Goal: Task Accomplishment & Management: Complete application form

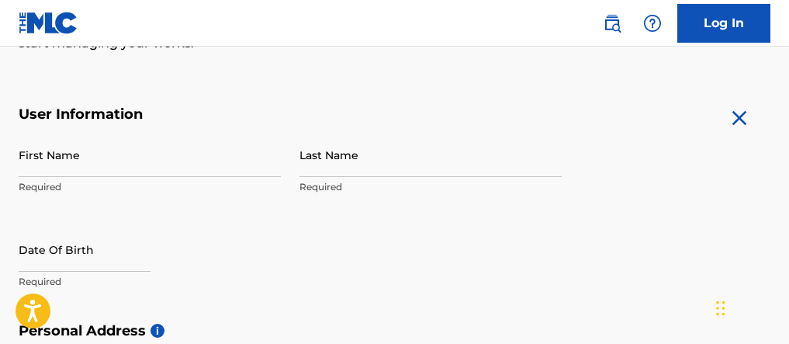
scroll to position [257, 0]
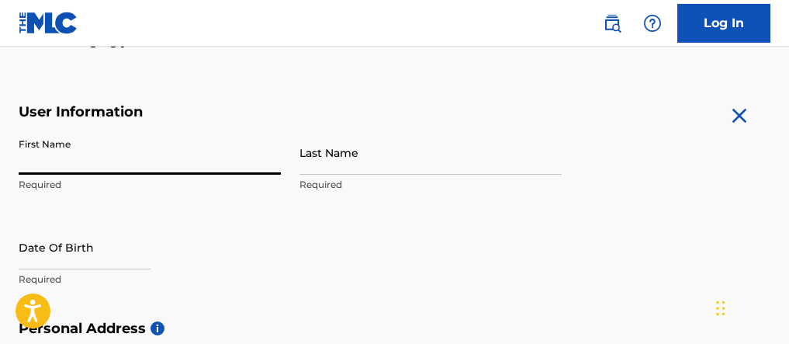
click at [33, 173] on input "First Name" at bounding box center [150, 152] width 262 height 44
type input "[PERSON_NAME]"
type input "[STREET_ADDRESS]"
type input "[GEOGRAPHIC_DATA]"
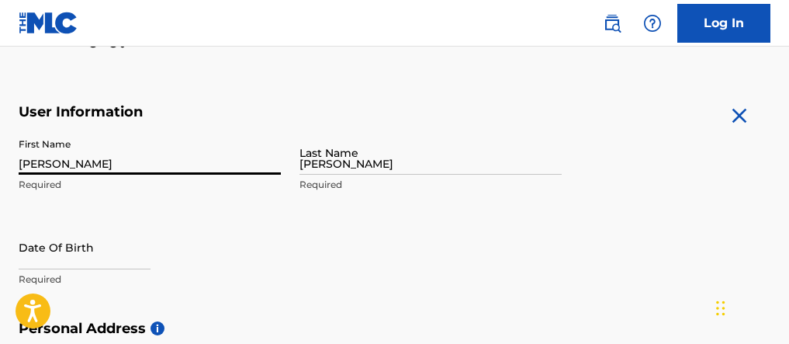
type input "[GEOGRAPHIC_DATA]"
type input "TN"
type input "37072"
type input "1"
type input "405"
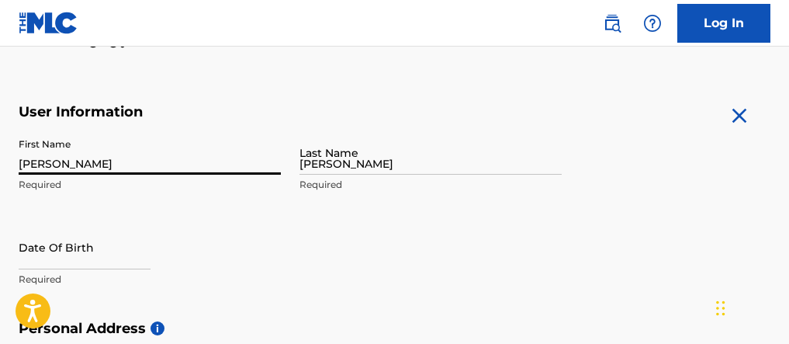
type input "3085986"
type input "[EMAIL_ADDRESS][DOMAIN_NAME]"
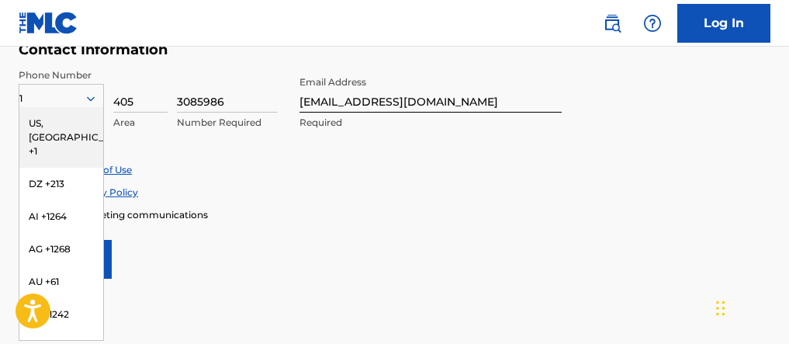
click at [314, 220] on div "Enroll in marketing communications" at bounding box center [395, 214] width 752 height 13
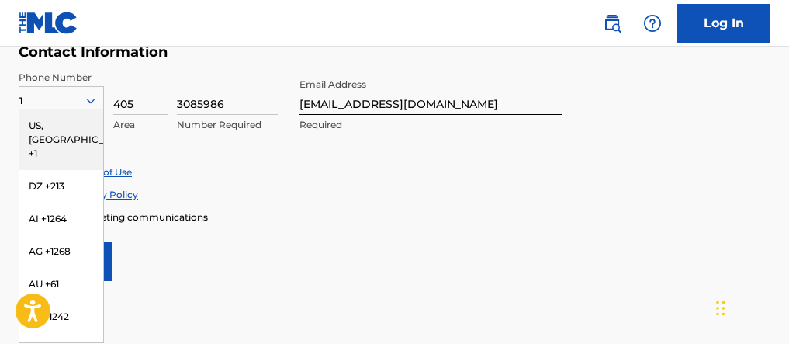
click at [55, 97] on div "1" at bounding box center [61, 100] width 84 height 17
click at [98, 70] on div "Contact Information Phone Number option , selected. US, CA +1, 1 of 44. 44 resu…" at bounding box center [290, 104] width 543 height 122
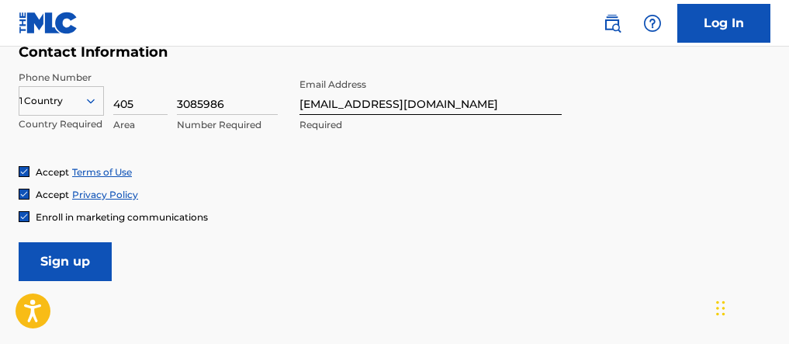
click at [59, 261] on input "Sign up" at bounding box center [65, 261] width 93 height 39
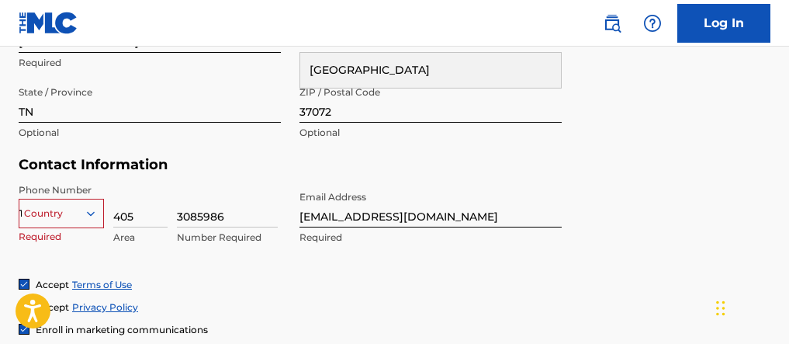
scroll to position [769, 0]
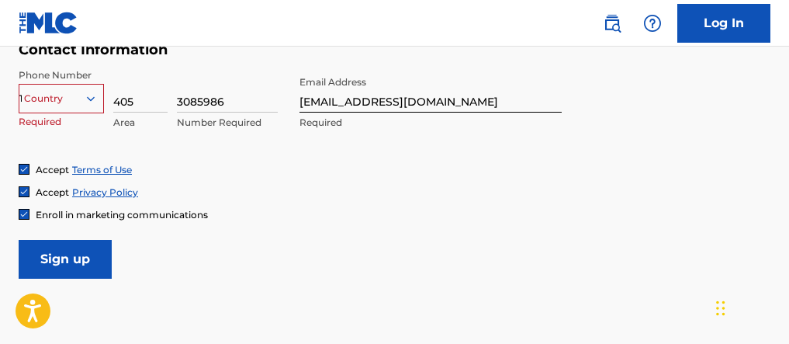
click at [88, 107] on div "Country 1" at bounding box center [61, 95] width 85 height 23
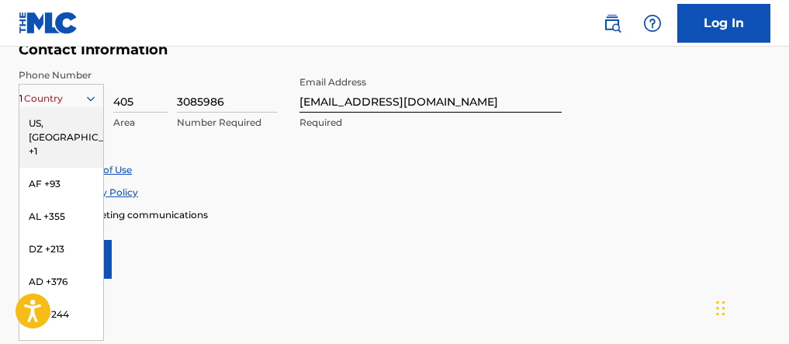
click at [59, 126] on div "US, [GEOGRAPHIC_DATA] +1" at bounding box center [61, 137] width 84 height 60
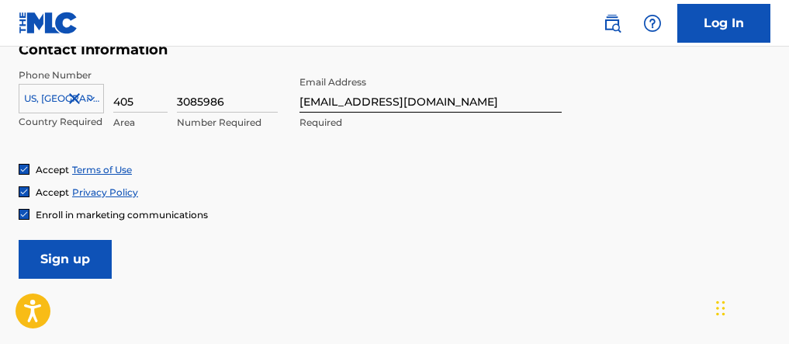
click at [24, 218] on img at bounding box center [23, 213] width 9 height 9
click at [74, 261] on input "Sign up" at bounding box center [65, 259] width 93 height 39
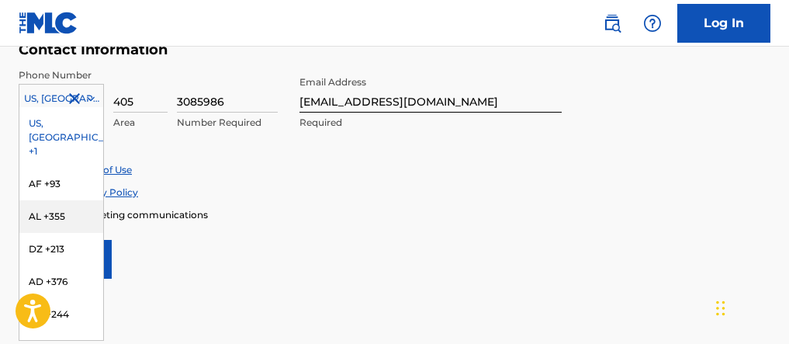
click at [87, 107] on div "AL +355, 3 of 216. 216 results available. Use Up and Down to choose options, pr…" at bounding box center [61, 95] width 85 height 23
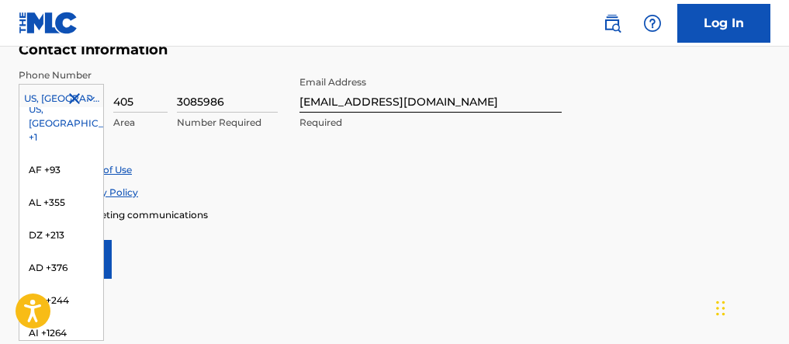
scroll to position [0, 0]
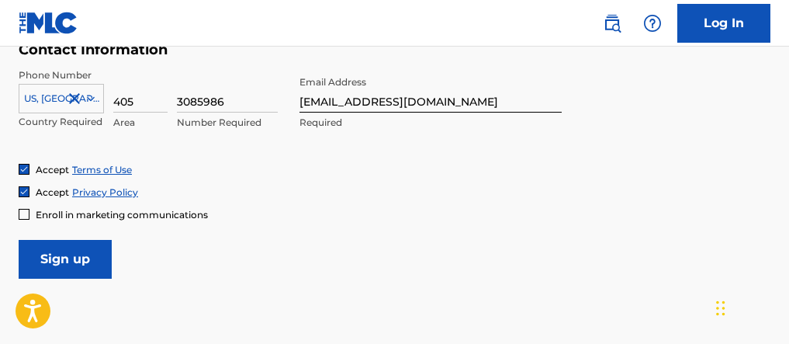
click at [215, 190] on div "Accept Privacy Policy" at bounding box center [395, 191] width 752 height 13
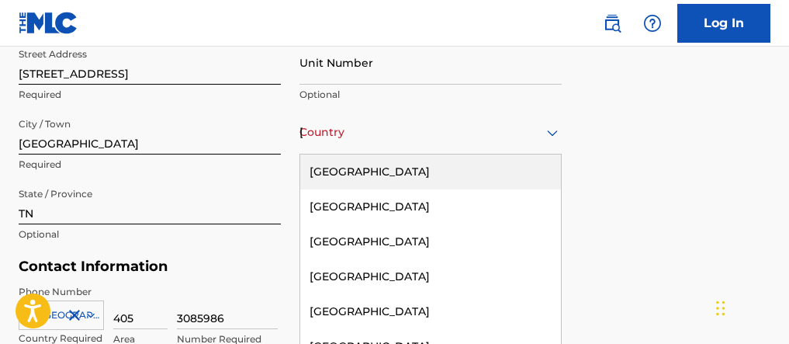
scroll to position [601, 0]
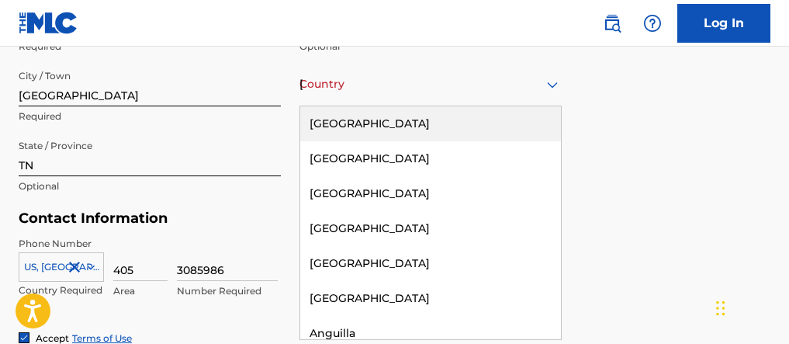
click at [341, 106] on div "[GEOGRAPHIC_DATA], 1 of 223. 223 results available. Use Up and Down to choose o…" at bounding box center [430, 84] width 262 height 44
click at [358, 135] on div "[GEOGRAPHIC_DATA]" at bounding box center [430, 123] width 261 height 35
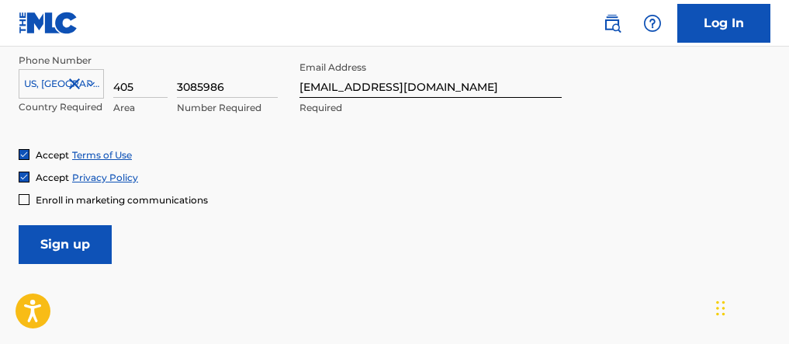
scroll to position [783, 0]
click at [67, 246] on input "Sign up" at bounding box center [65, 245] width 93 height 39
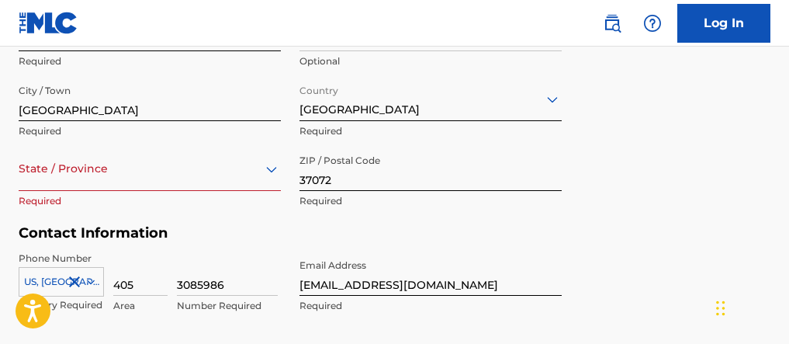
scroll to position [671, 0]
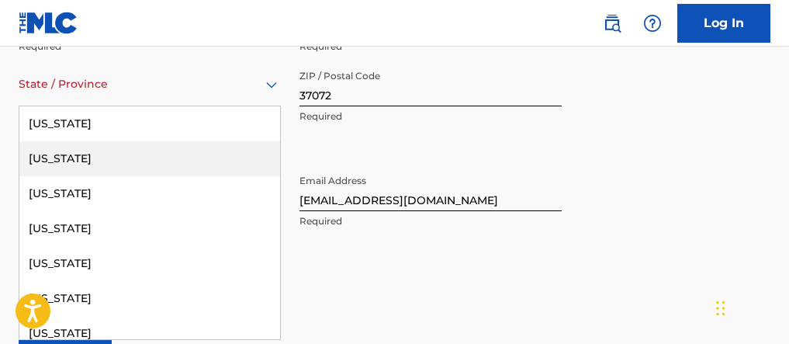
click at [71, 106] on div "[US_STATE], 2 of 57. 57 results available. Use Up and Down to choose options, p…" at bounding box center [150, 84] width 262 height 44
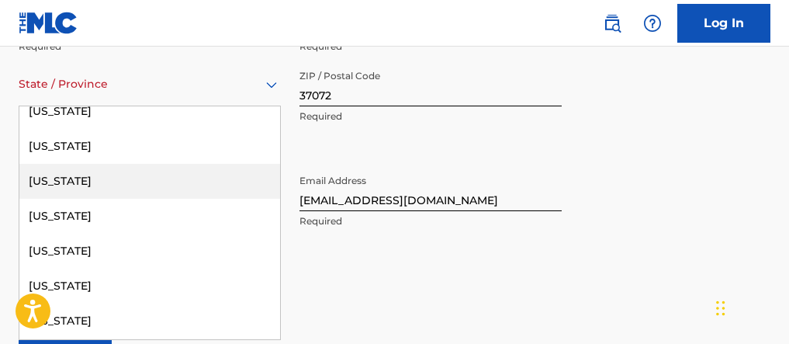
scroll to position [1519, 0]
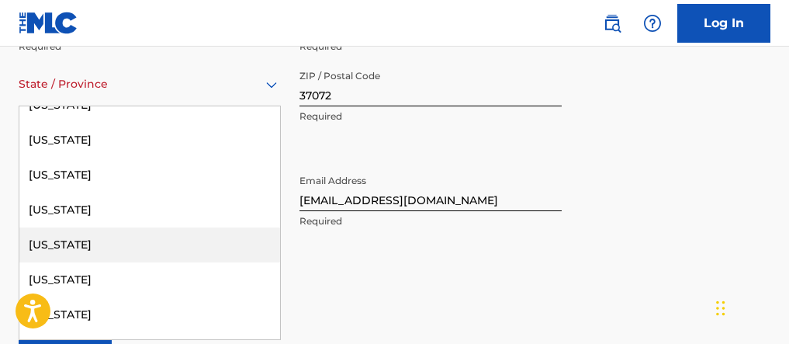
click at [68, 250] on div "[US_STATE]" at bounding box center [149, 244] width 261 height 35
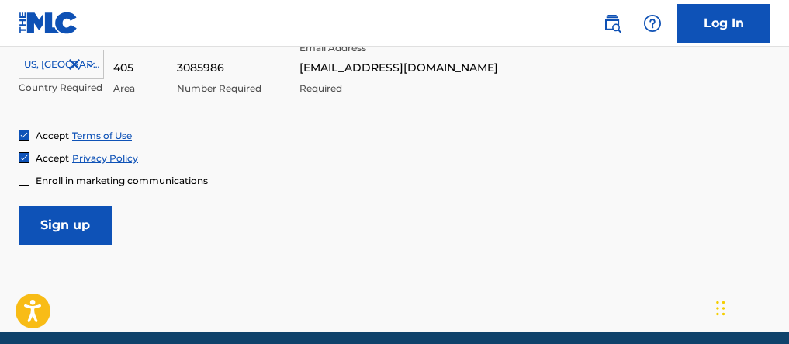
scroll to position [806, 0]
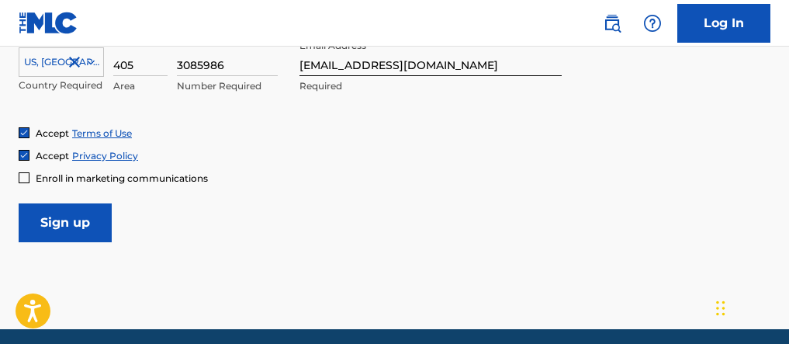
click at [53, 230] on input "Sign up" at bounding box center [65, 222] width 93 height 39
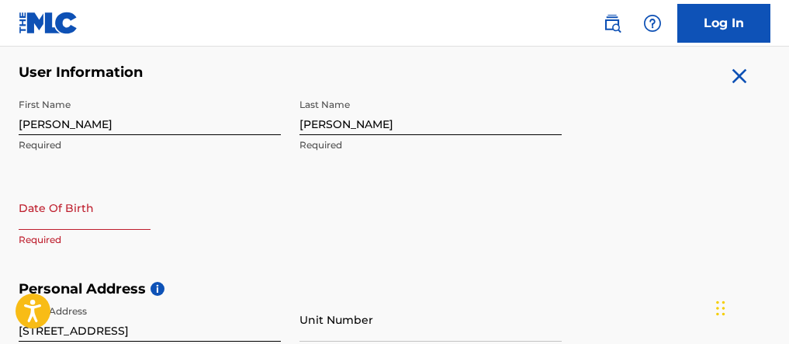
scroll to position [291, 0]
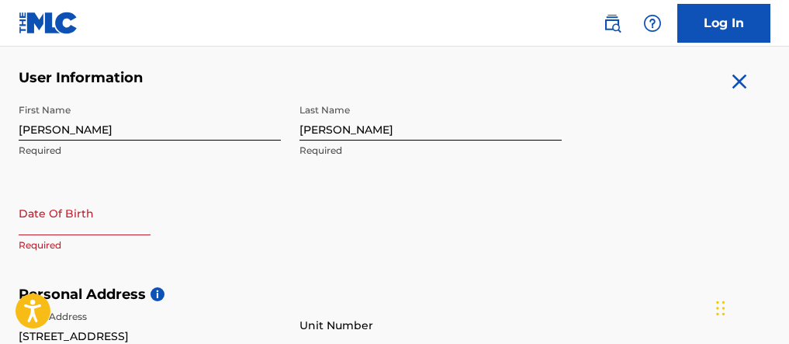
select select "7"
select select "2025"
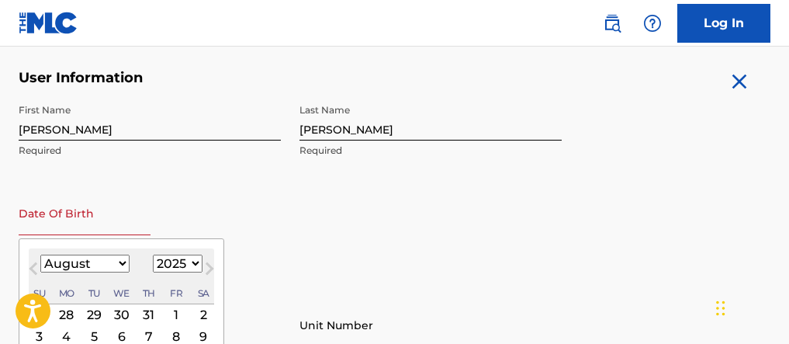
click at [35, 231] on input "text" at bounding box center [85, 213] width 132 height 44
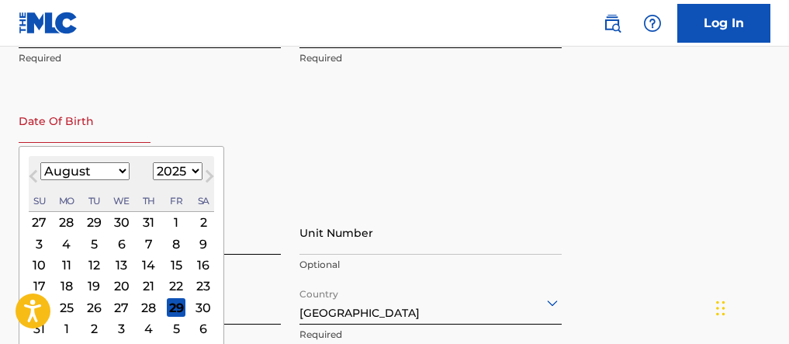
scroll to position [384, 0]
click at [208, 175] on span "Next Month" at bounding box center [208, 177] width 0 height 23
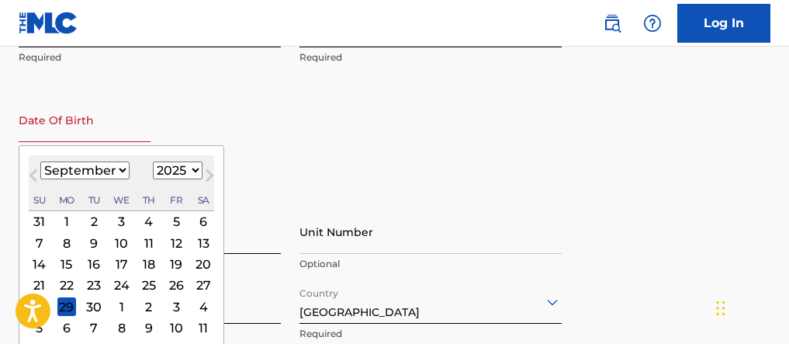
click at [208, 175] on span "Next Month" at bounding box center [208, 177] width 0 height 23
select select "9"
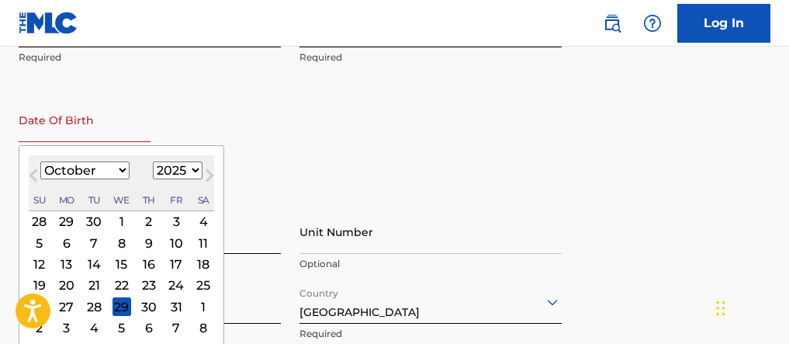
click at [91, 244] on div "7" at bounding box center [94, 242] width 19 height 19
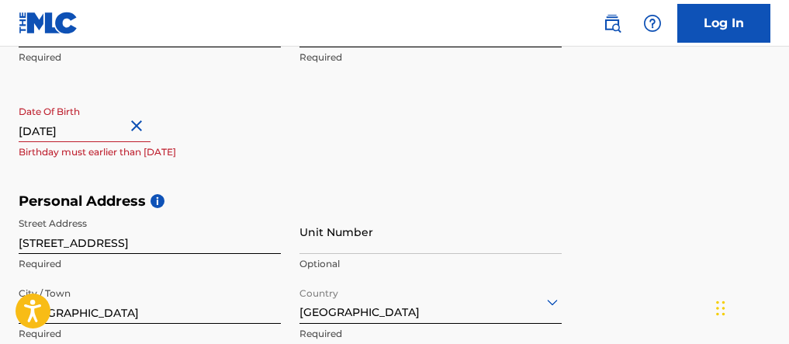
click at [78, 133] on input "text" at bounding box center [85, 120] width 132 height 44
select select "9"
select select "2025"
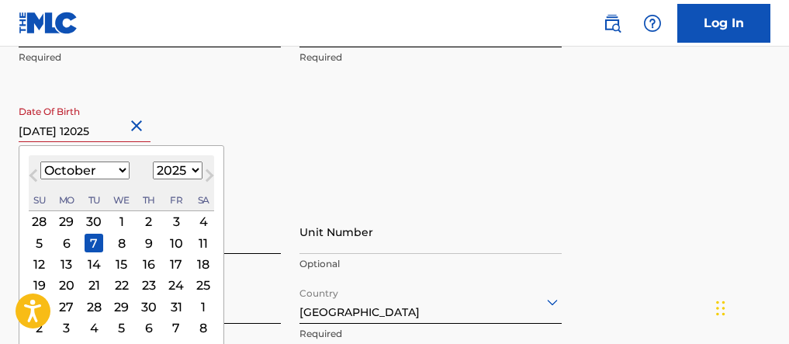
type input "[DATE] 12025"
click at [197, 172] on button "Next Month" at bounding box center [209, 178] width 25 height 25
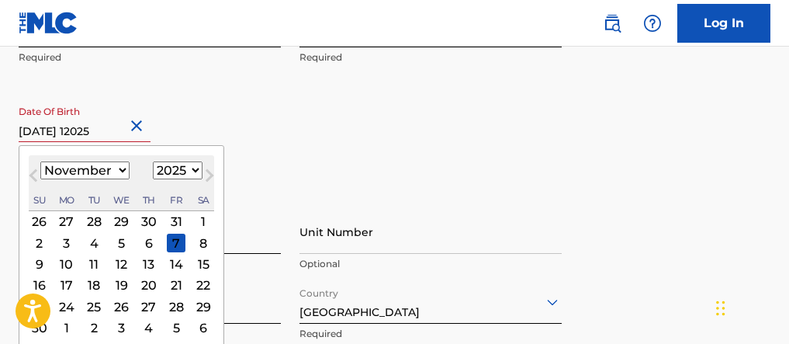
click at [197, 172] on button "Next Month" at bounding box center [209, 178] width 25 height 25
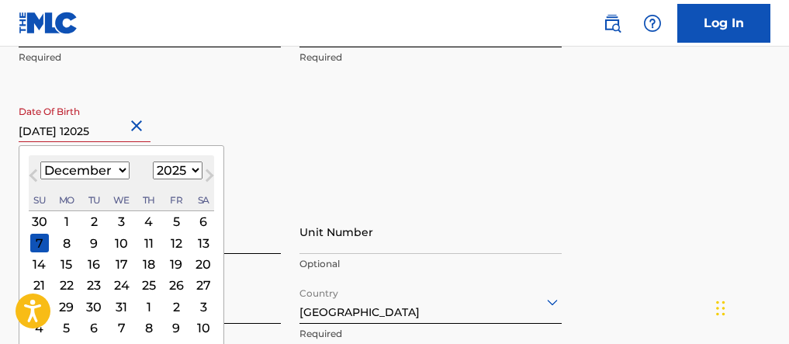
click at [197, 172] on button "Next Month" at bounding box center [209, 178] width 25 height 25
select select "0"
select select "2026"
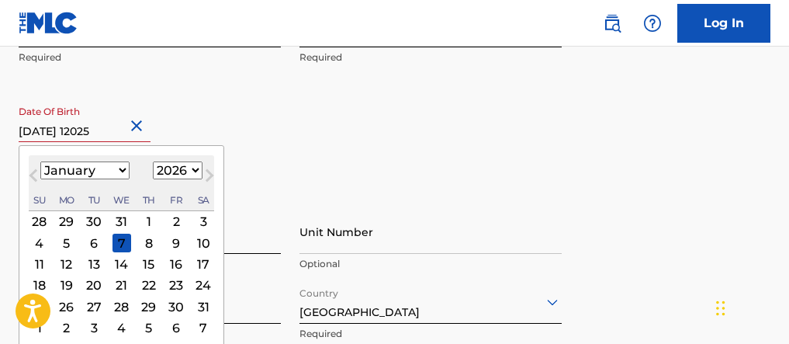
click at [197, 172] on button "Next Month" at bounding box center [209, 178] width 25 height 25
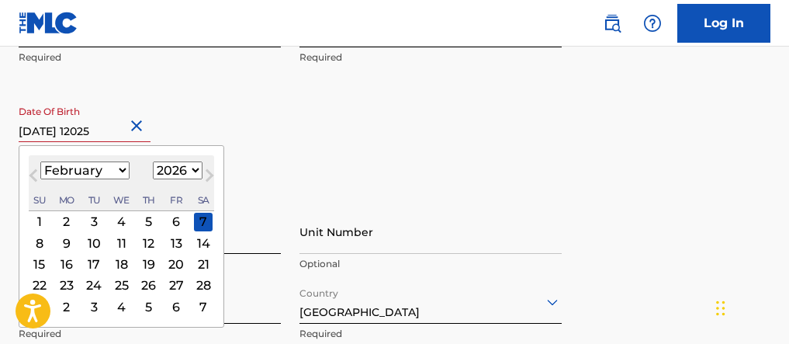
click at [197, 172] on button "Next Month" at bounding box center [209, 178] width 25 height 25
select select "3"
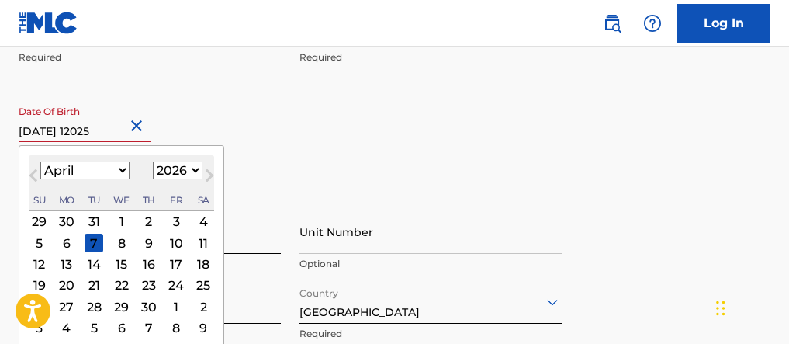
click at [106, 135] on input "[DATE] 12025" at bounding box center [85, 120] width 132 height 44
type input "[DATE]"
select select "9"
select select "1954"
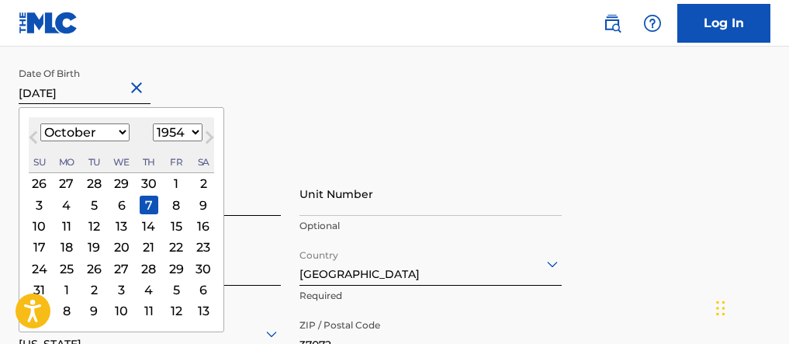
scroll to position [420, 0]
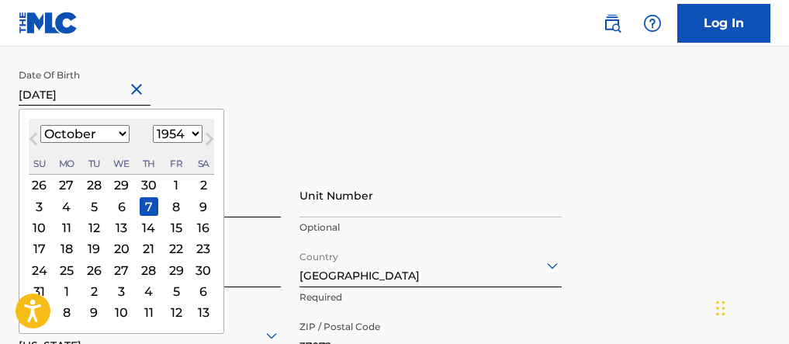
type input "[DATE]"
click at [195, 95] on div "Date Of Birth [DEMOGRAPHIC_DATA] [DEMOGRAPHIC_DATA] Previous Month Next Month […" at bounding box center [150, 96] width 262 height 70
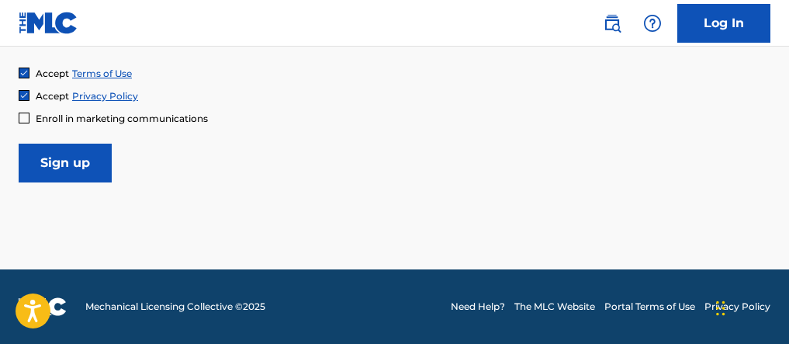
scroll to position [868, 0]
click at [64, 171] on input "Sign up" at bounding box center [65, 162] width 93 height 39
